Goal: Submit feedback/report problem: Complete application form

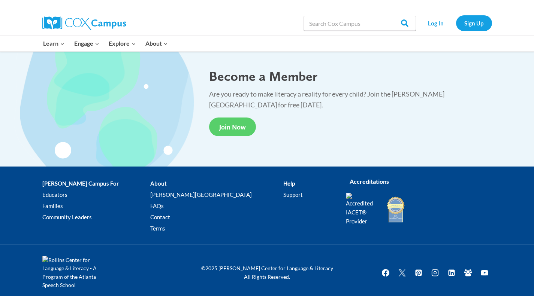
scroll to position [1392, 0]
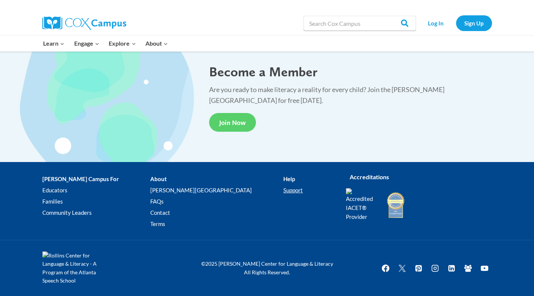
click at [283, 191] on link "Support" at bounding box center [308, 190] width 51 height 11
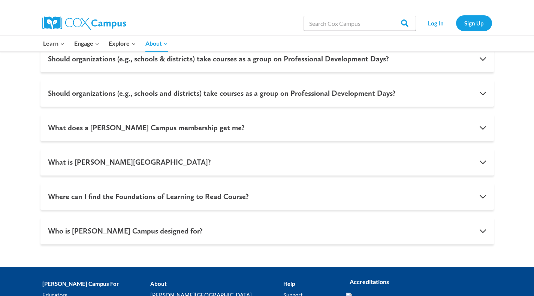
scroll to position [807, 0]
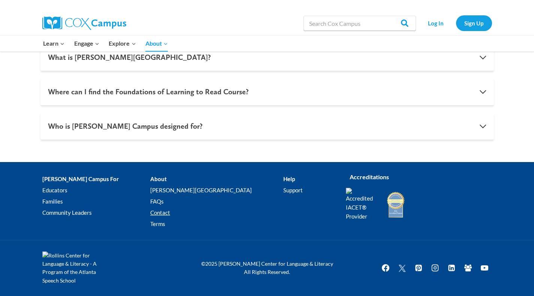
click at [181, 216] on link "Contact" at bounding box center [216, 212] width 133 height 11
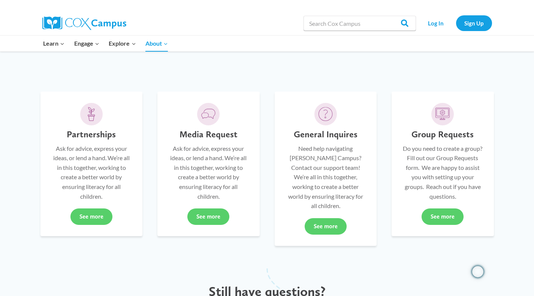
scroll to position [163, 0]
click at [334, 219] on link "See more" at bounding box center [326, 227] width 42 height 16
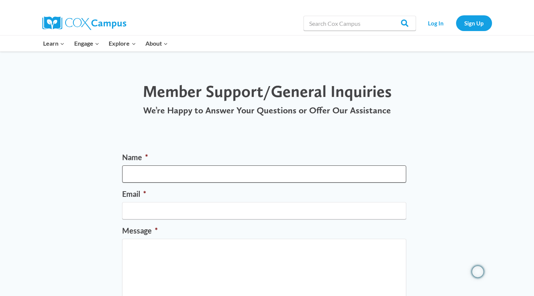
click at [134, 173] on input "Name *" at bounding box center [264, 174] width 284 height 17
type input "Katherine Lynette Maddox"
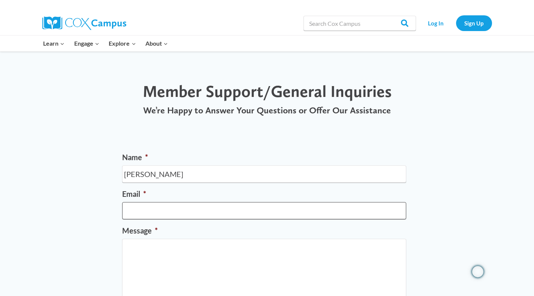
click at [139, 213] on input "Email *" at bounding box center [264, 210] width 284 height 17
type input "Lmaddox@jones.k12.ga.us"
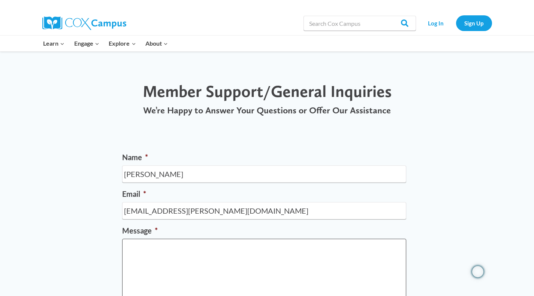
click at [135, 251] on textarea "Message *" at bounding box center [264, 269] width 284 height 60
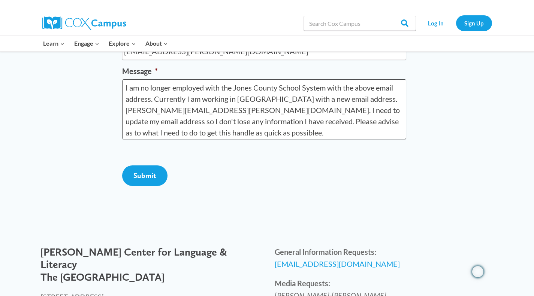
scroll to position [159, 0]
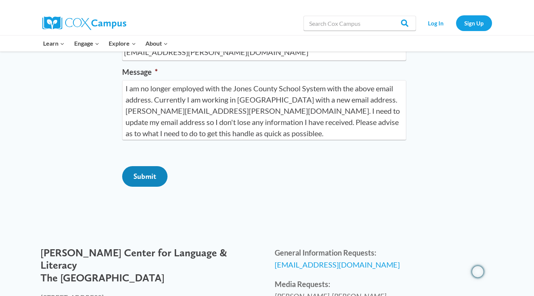
click at [145, 187] on input "Submit" at bounding box center [144, 176] width 45 height 21
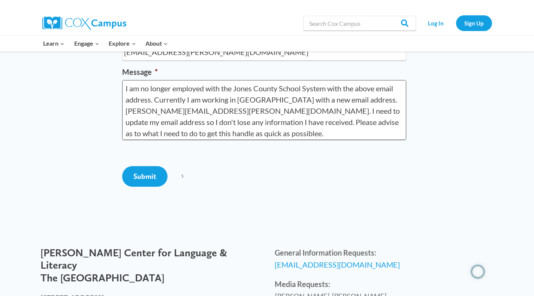
click at [225, 134] on textarea "I am no longer employed with the Jones County School System with the above emai…" at bounding box center [264, 110] width 284 height 60
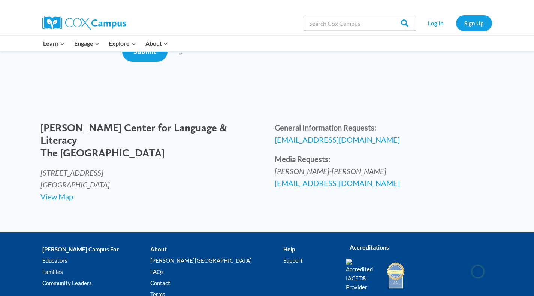
scroll to position [284, 0]
type textarea "I am no longer employed with the Jones County School System with the above emai…"
click at [323, 144] on span "info@coxcampus.org" at bounding box center [337, 139] width 125 height 9
click at [292, 144] on span "info@coxcampus.org" at bounding box center [337, 139] width 125 height 9
click at [324, 144] on span "info@coxcampus.org" at bounding box center [337, 139] width 125 height 9
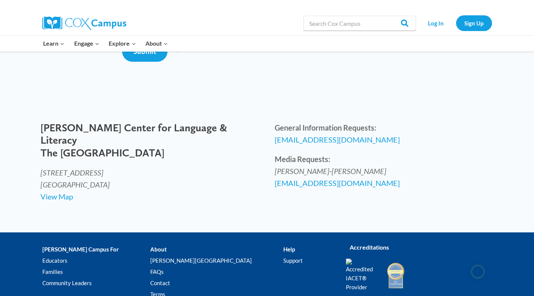
click at [324, 144] on span "info@coxcampus.org" at bounding box center [337, 139] width 125 height 9
click at [312, 144] on span "info@coxcampus.org" at bounding box center [337, 139] width 125 height 9
drag, startPoint x: 345, startPoint y: 194, endPoint x: 269, endPoint y: 197, distance: 76.1
click at [269, 197] on div "General Information Requests: info@coxcampus.org Media Requests: Catherine Sabo…" at bounding box center [384, 155] width 234 height 82
copy span "info@coxcampus.org"
